Goal: Information Seeking & Learning: Learn about a topic

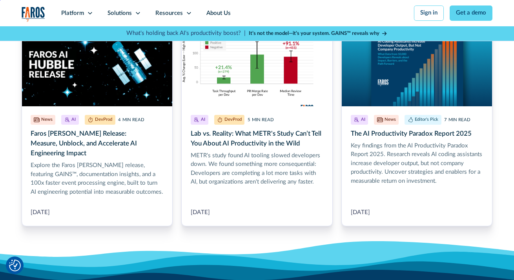
scroll to position [1425, 0]
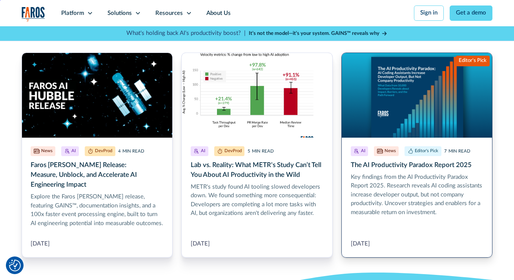
click at [398, 165] on link "More Blog Link" at bounding box center [417, 155] width 151 height 205
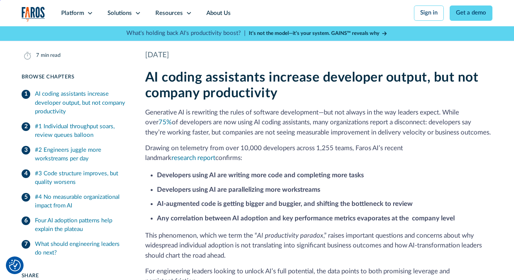
scroll to position [169, 0]
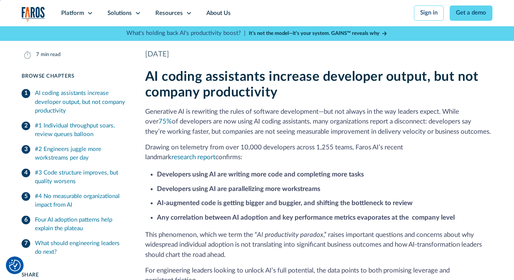
click at [370, 247] on p "This phenomenon, which we term the “ AI productivity paradox ,” raises importan…" at bounding box center [318, 245] width 347 height 30
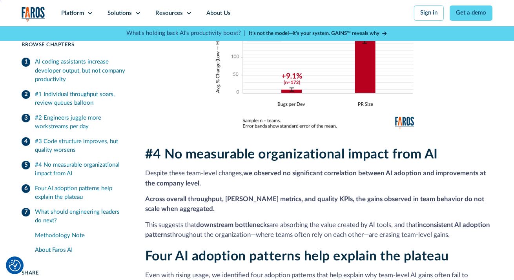
scroll to position [968, 0]
